Goal: Feedback & Contribution: Submit feedback/report problem

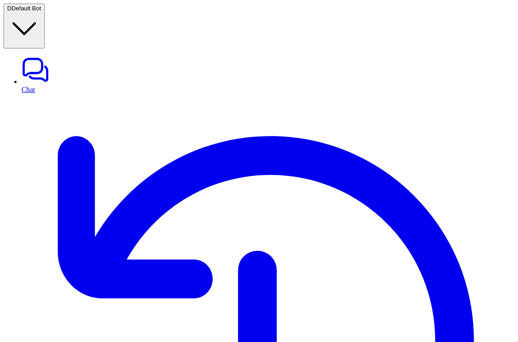
type textarea "**********"
drag, startPoint x: 336, startPoint y: 132, endPoint x: 344, endPoint y: 132, distance: 8.5
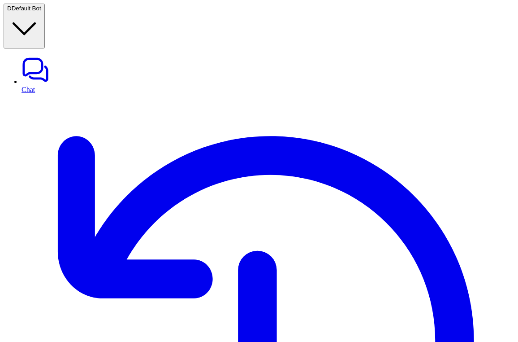
drag, startPoint x: 344, startPoint y: 132, endPoint x: 336, endPoint y: 132, distance: 8.5
type textarea "**********"
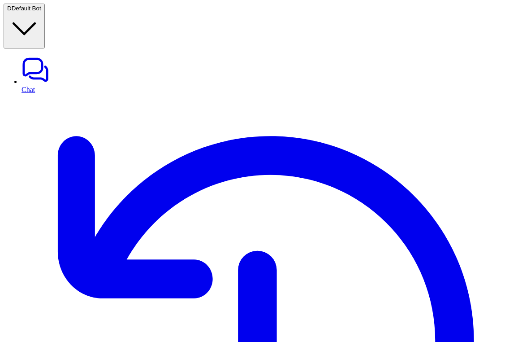
click at [43, 94] on link "History" at bounding box center [268, 345] width 493 height 503
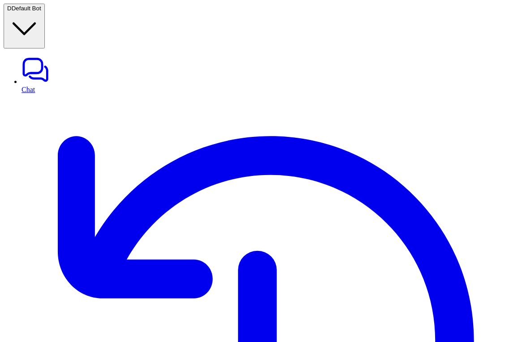
scroll to position [0, 0]
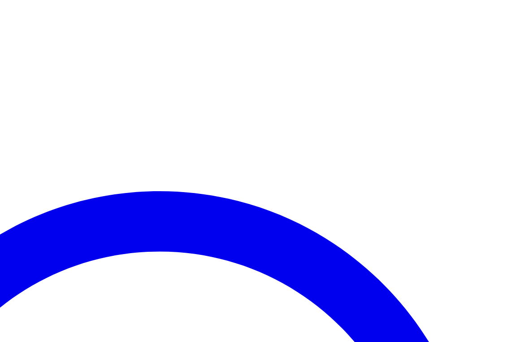
scroll to position [0, 69]
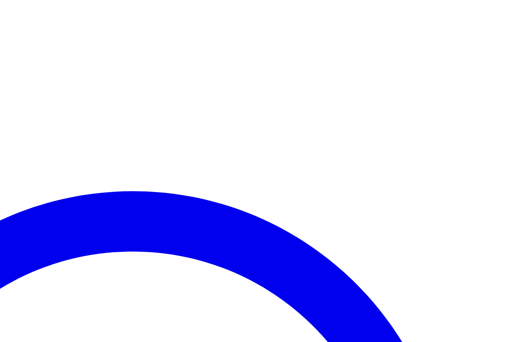
scroll to position [0, 75]
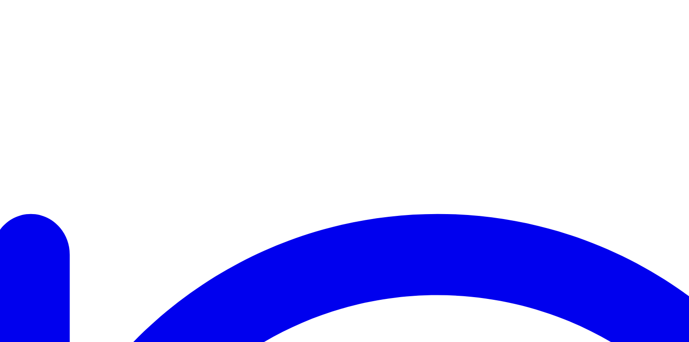
scroll to position [0, 0]
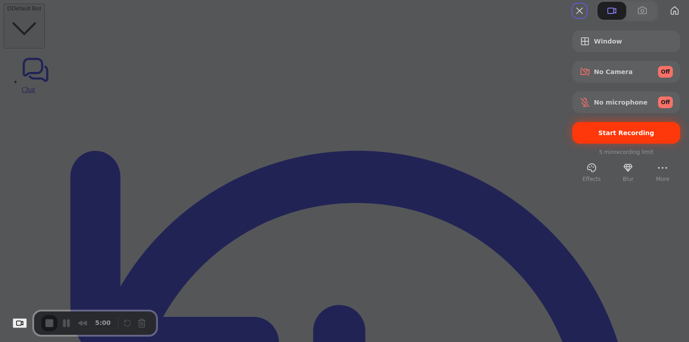
click at [518, 143] on div "Start Recording" at bounding box center [626, 133] width 108 height 22
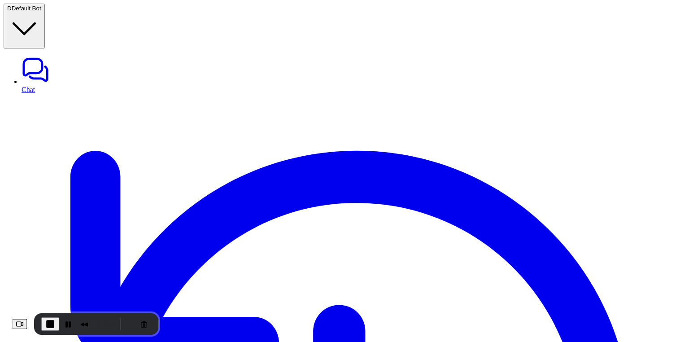
click at [48, 325] on div "4:46" at bounding box center [96, 324] width 124 height 22
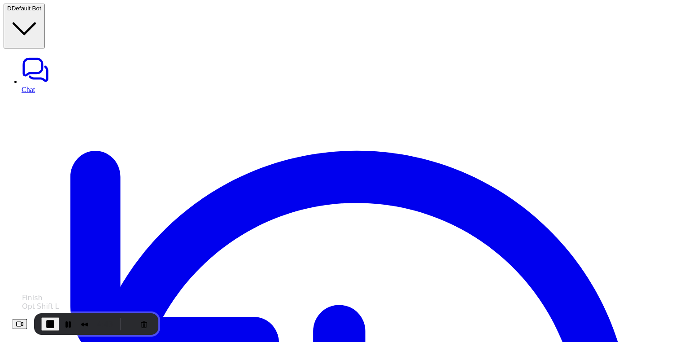
click at [56, 325] on span "End Recording" at bounding box center [50, 323] width 11 height 11
